Goal: Task Accomplishment & Management: Manage account settings

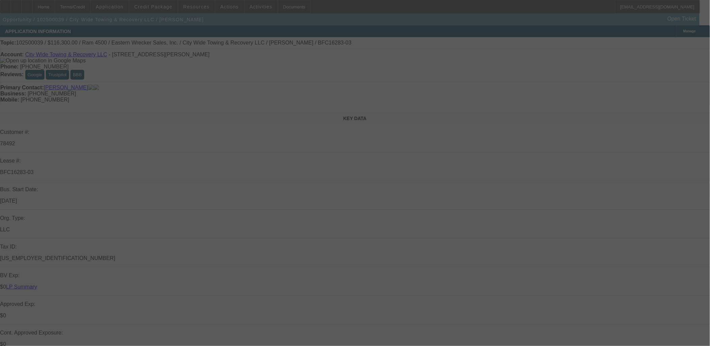
select select "0"
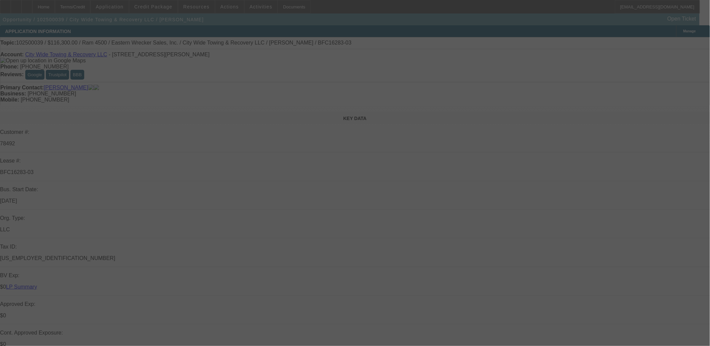
select select "0"
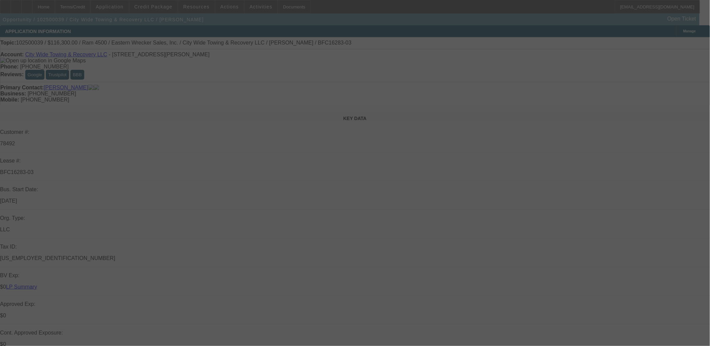
select select "0"
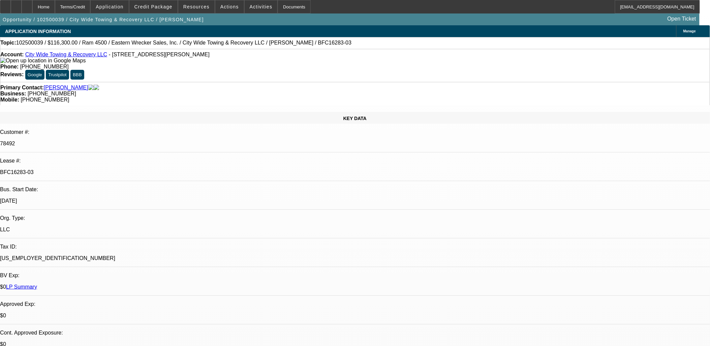
select select "1"
select select "2"
select select "6"
select select "1"
select select "2"
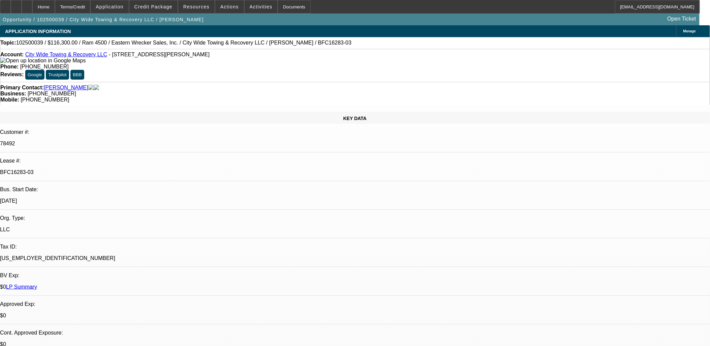
select select "6"
select select "1"
select select "2"
select select "6"
select select "1"
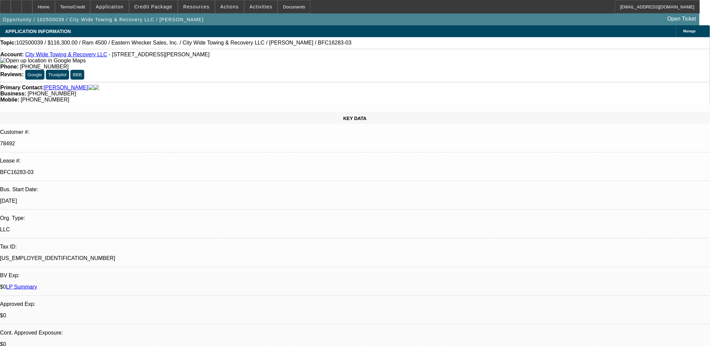
select select "2"
select select "6"
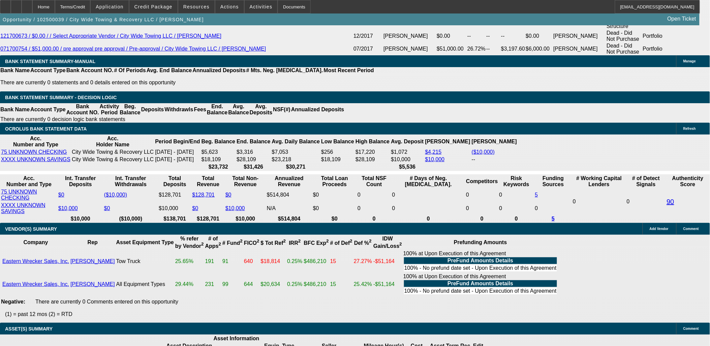
scroll to position [1198, 0]
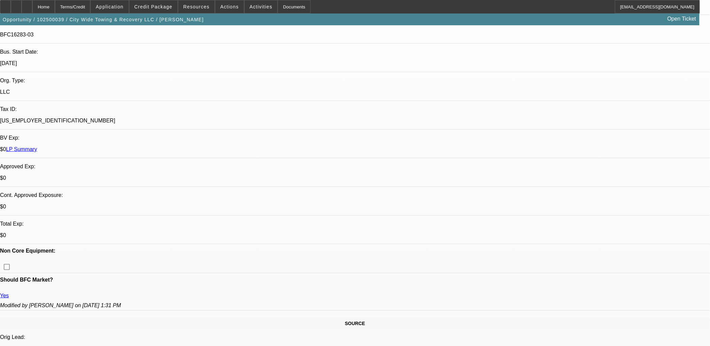
scroll to position [0, 0]
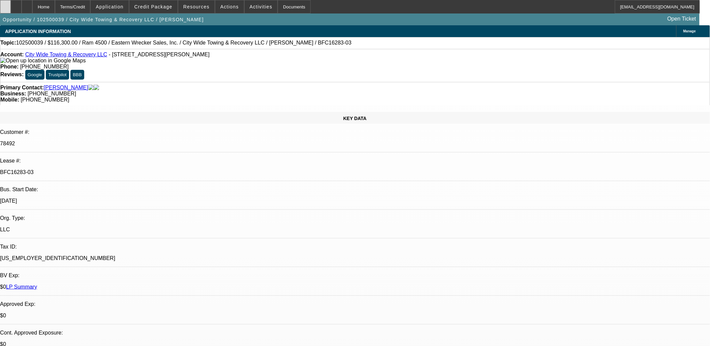
click at [9, 5] on div at bounding box center [5, 6] width 11 height 13
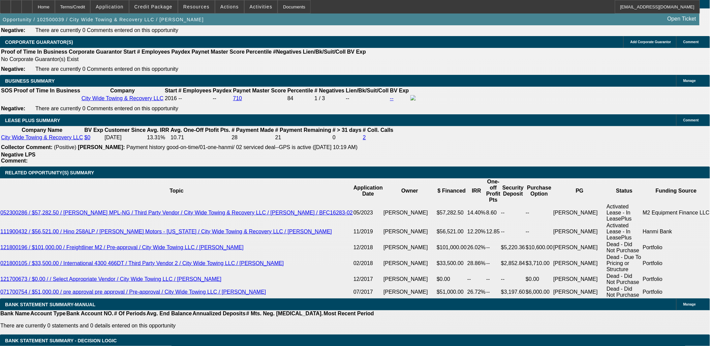
scroll to position [1236, 0]
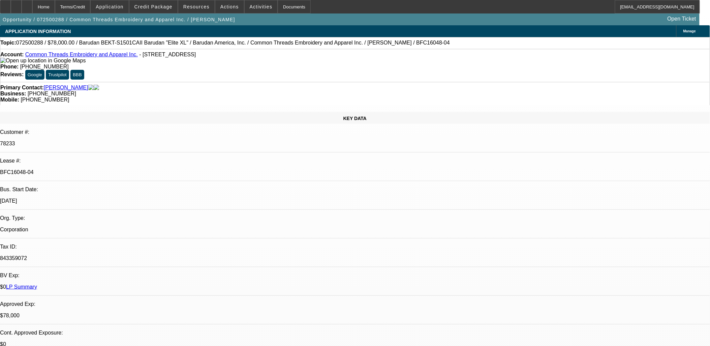
select select "0"
select select "2"
select select "0"
select select "6"
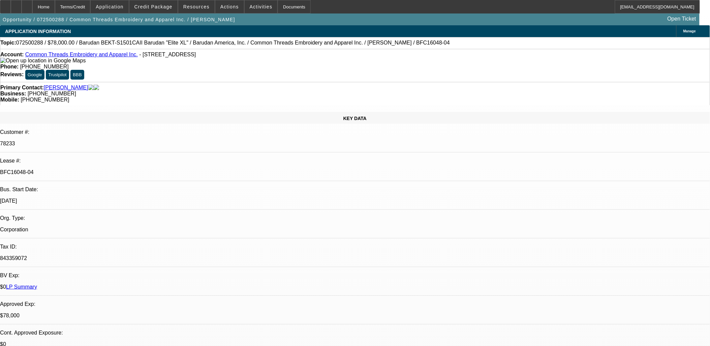
select select "0"
select select "2"
select select "0"
select select "6"
select select "0"
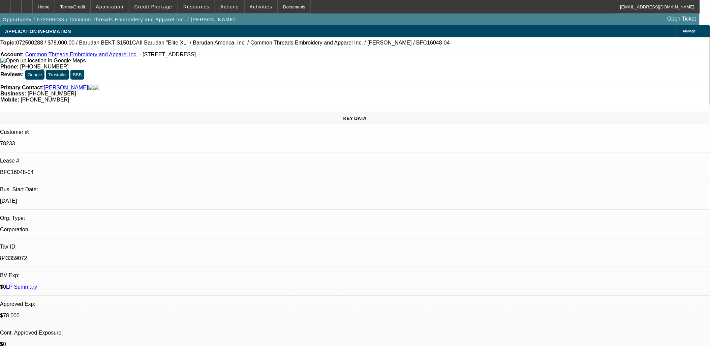
select select "0"
select select "2"
select select "0"
select select "6"
select select "0"
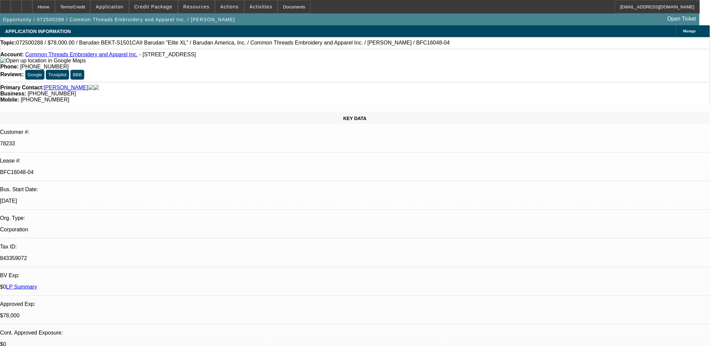
select select "0"
select select "3"
select select "0"
select select "6"
click at [534, 86] on span "Reply All" at bounding box center [534, 85] width 18 height 5
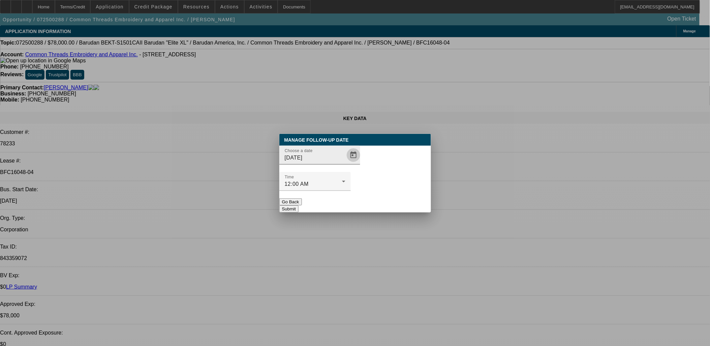
click at [346, 163] on span "Open calendar" at bounding box center [354, 155] width 16 height 16
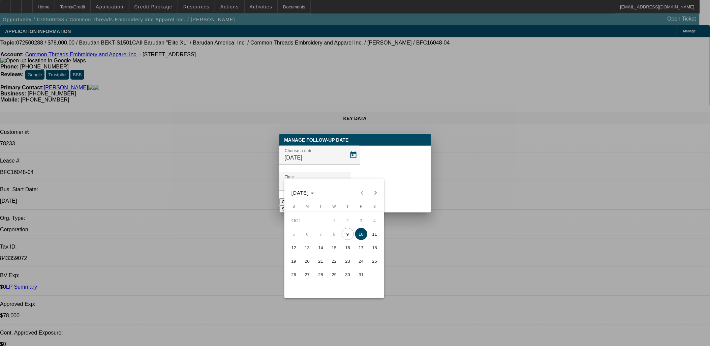
click at [325, 264] on span "21" at bounding box center [321, 261] width 12 height 12
type input "10/21/2025"
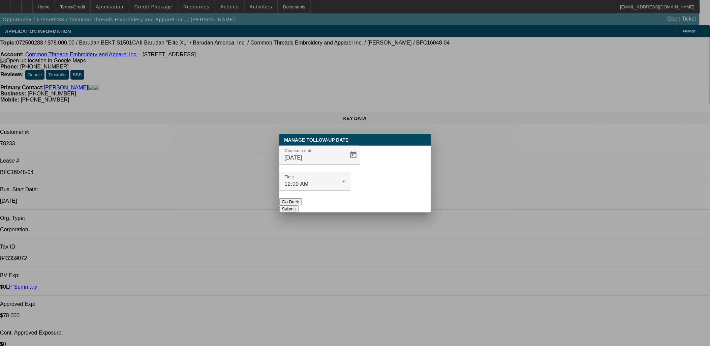
click at [299, 205] on button "Submit" at bounding box center [289, 208] width 19 height 7
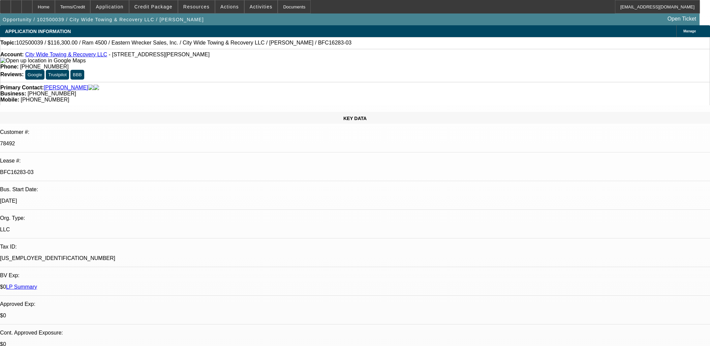
select select "0"
select select "2"
select select "0"
select select "6"
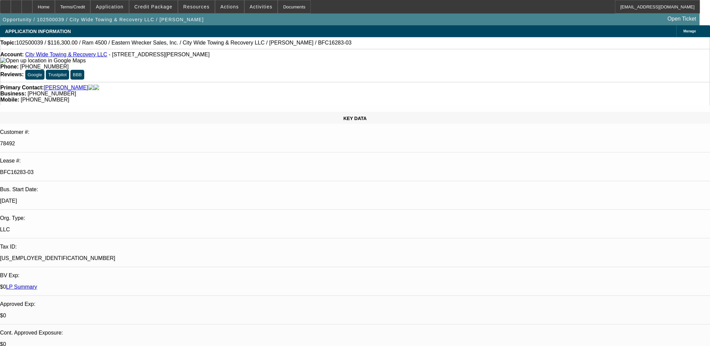
select select "0"
select select "2"
select select "0"
select select "6"
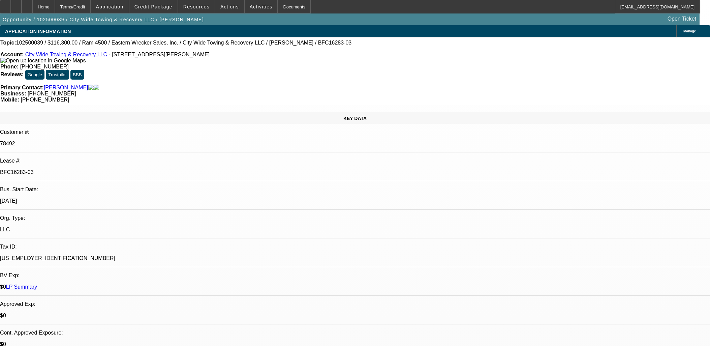
select select "0"
select select "2"
select select "0"
select select "6"
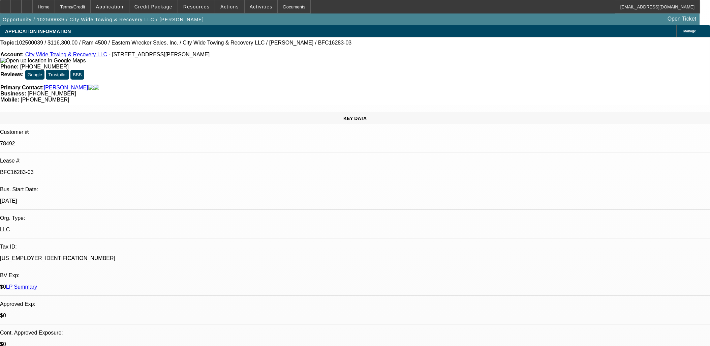
select select "0"
select select "2"
select select "0"
select select "6"
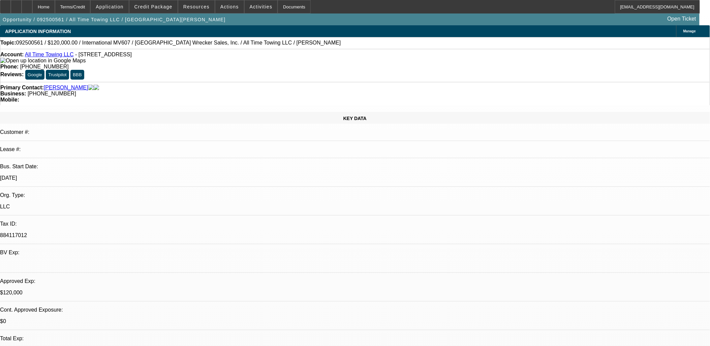
select select "0"
select select "2"
select select "0"
select select "2"
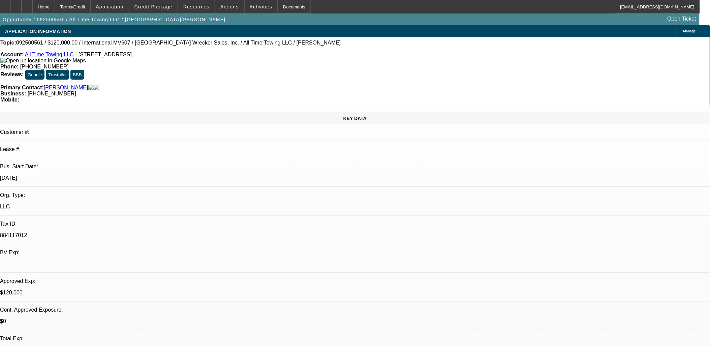
select select "0"
select select "0.1"
select select "2"
select select "0"
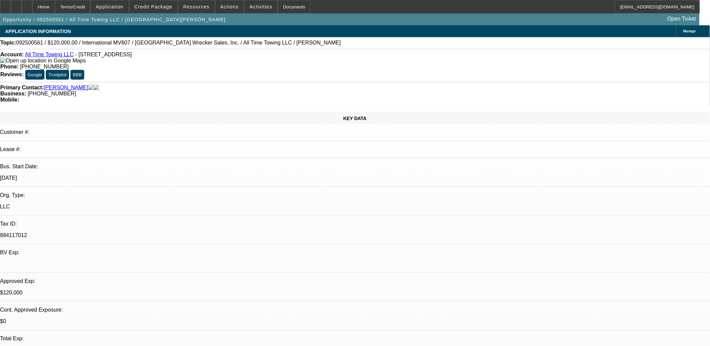
select select "0"
select select "1"
select select "2"
select select "6"
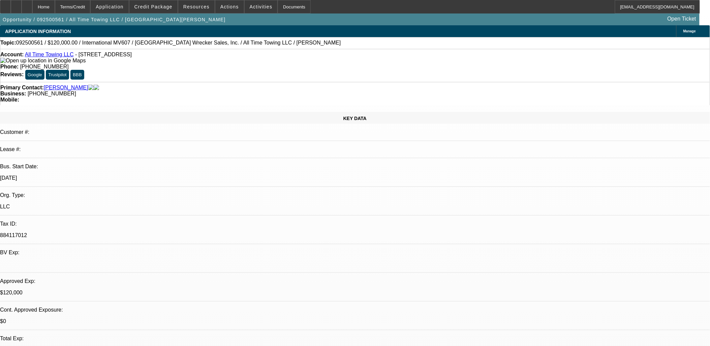
select select "1"
select select "2"
select select "6"
select select "1"
select select "2"
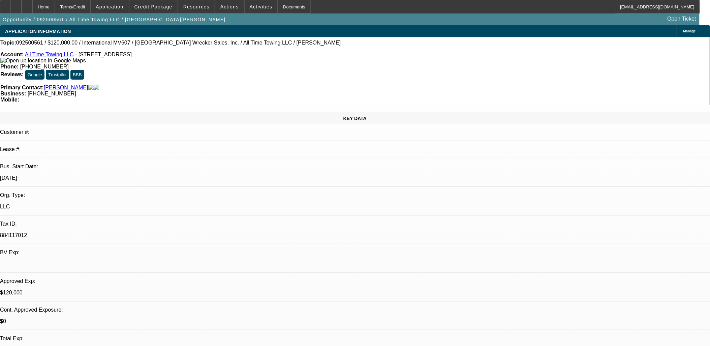
select select "6"
select select "1"
select select "2"
select select "6"
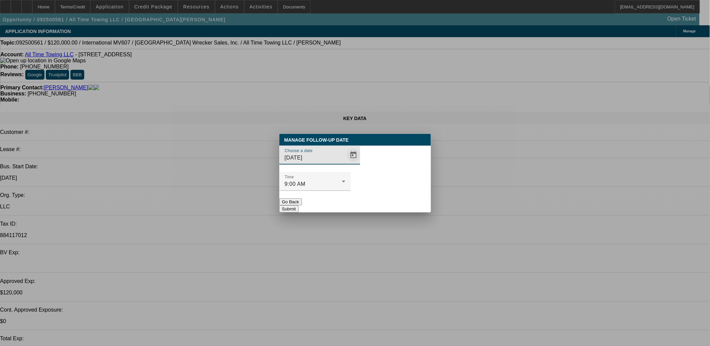
click at [346, 163] on span "Open calendar" at bounding box center [354, 155] width 16 height 16
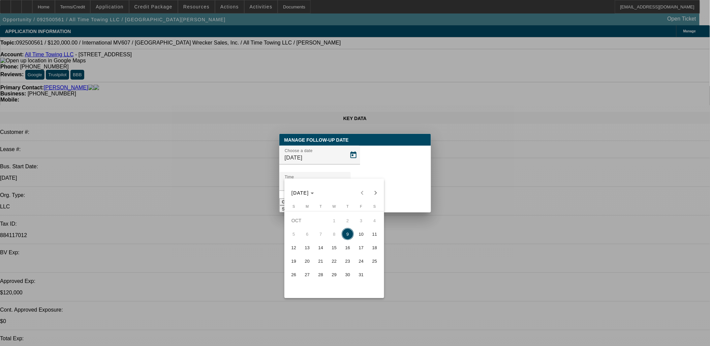
click at [335, 263] on span "22" at bounding box center [334, 261] width 12 height 12
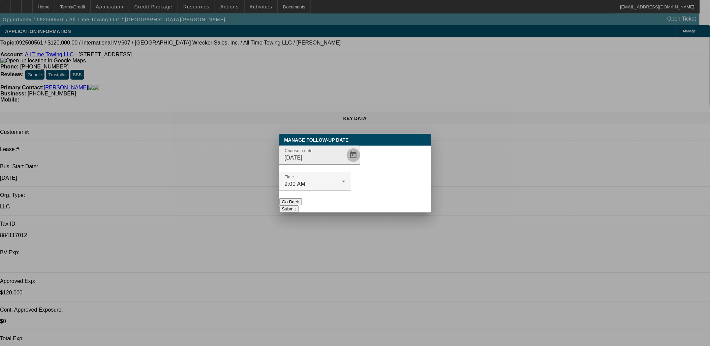
click at [346, 163] on span "Open calendar" at bounding box center [354, 155] width 16 height 16
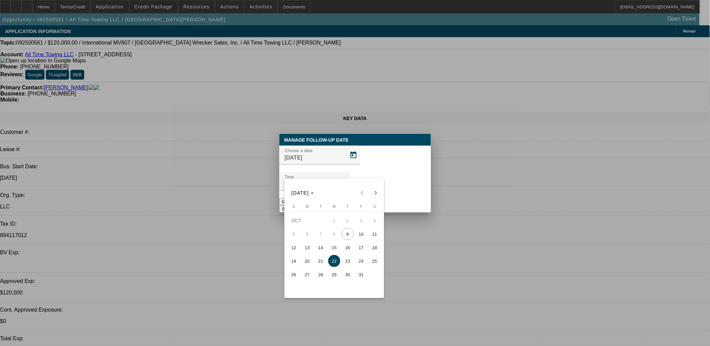
click at [343, 250] on span "16" at bounding box center [348, 247] width 12 height 12
type input "10/16/2025"
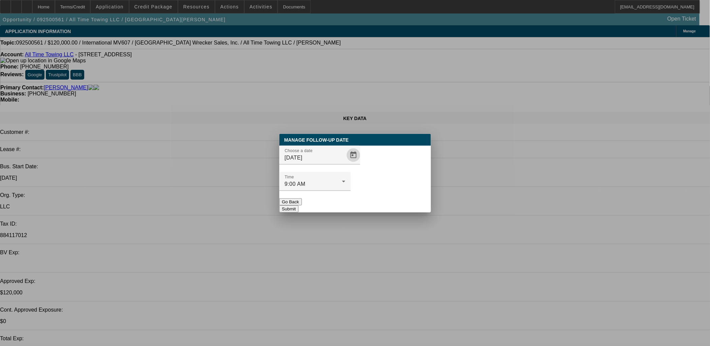
click at [299, 205] on button "Submit" at bounding box center [289, 208] width 19 height 7
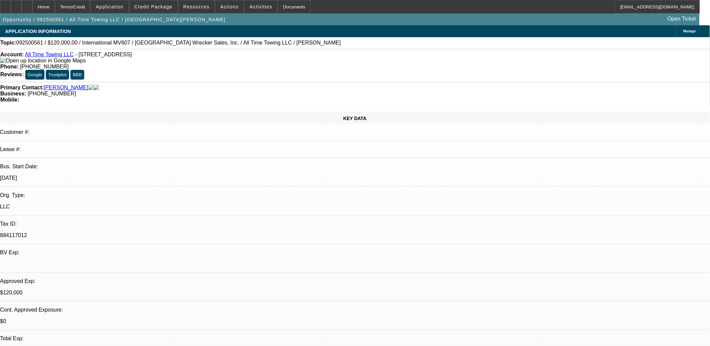
radio input "true"
type textarea "vm txt se... one and done"
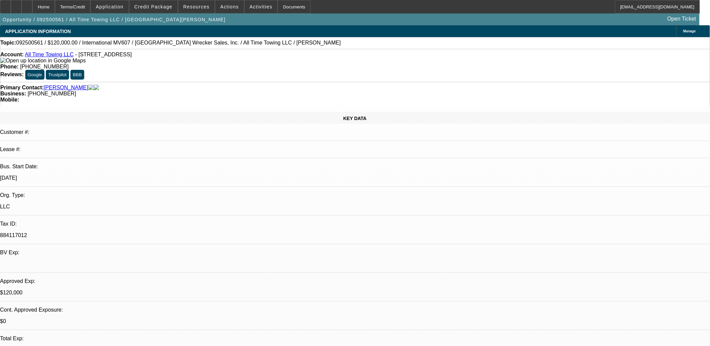
radio input "true"
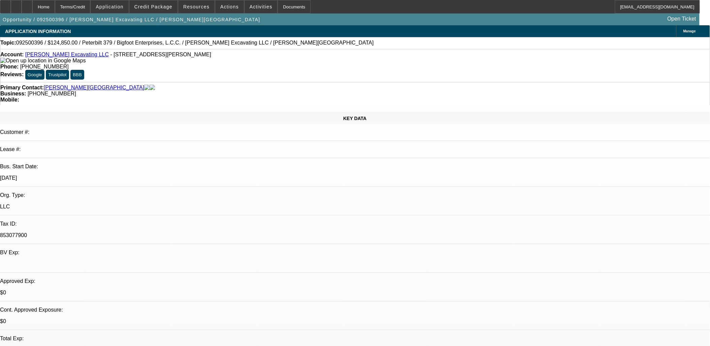
select select "0"
select select "2"
select select "0"
select select "6"
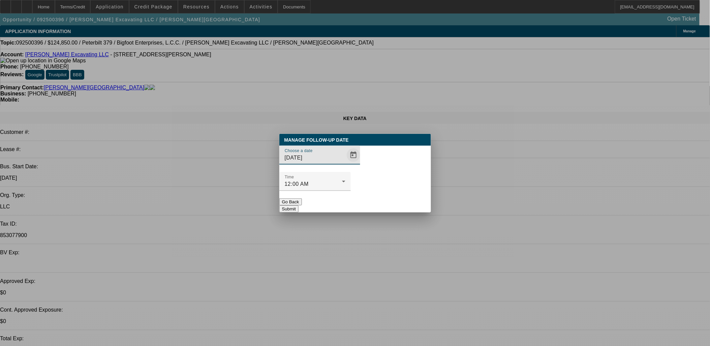
click at [346, 163] on span "Open calendar" at bounding box center [354, 155] width 16 height 16
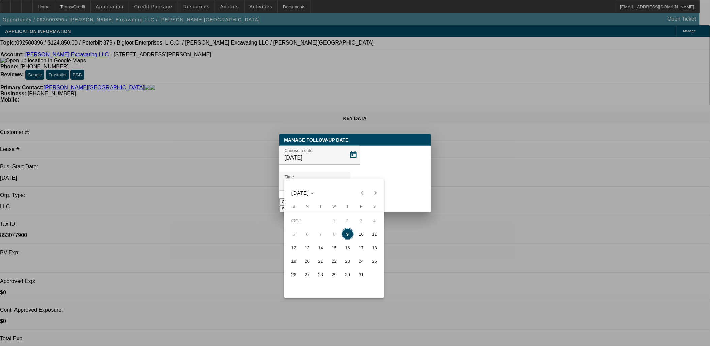
click at [321, 248] on span "14" at bounding box center [321, 247] width 12 height 12
type input "10/14/2025"
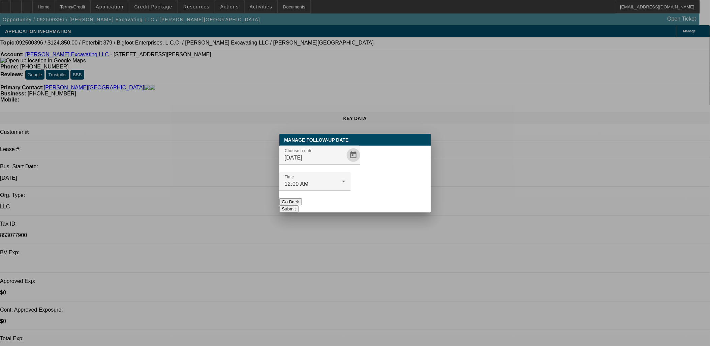
click at [299, 205] on button "Submit" at bounding box center [289, 208] width 19 height 7
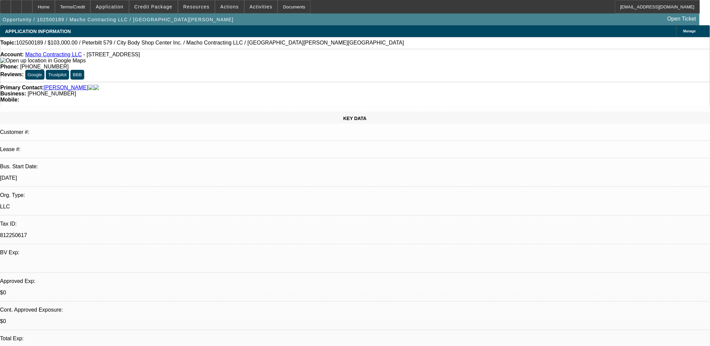
select select "0"
select select "2"
select select "0"
select select "6"
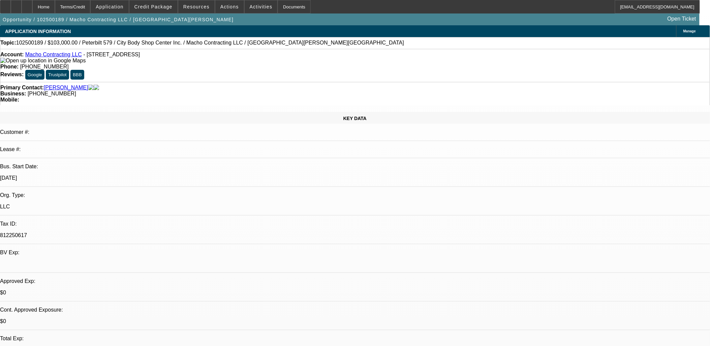
select select "0"
select select "2"
select select "0"
select select "6"
